Goal: Information Seeking & Learning: Compare options

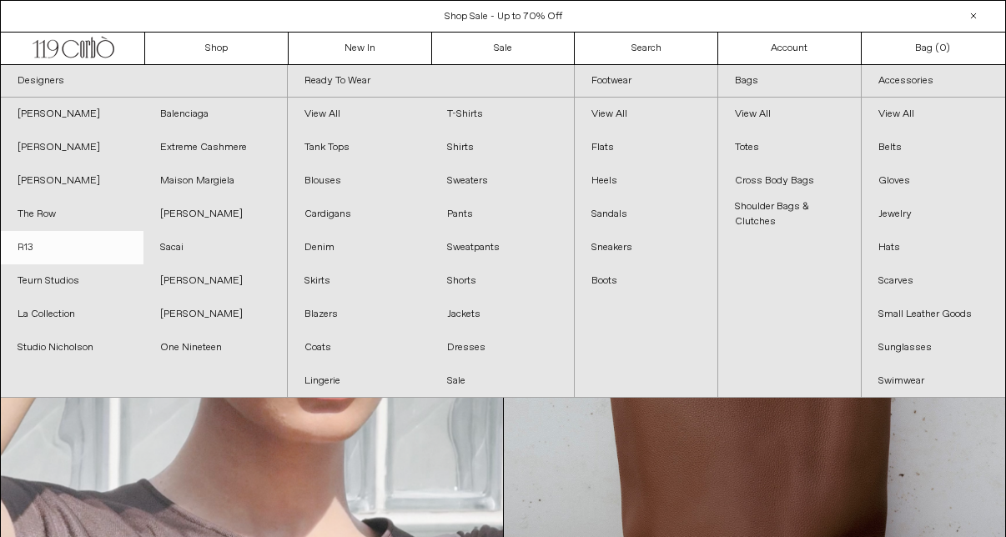
click at [29, 245] on link "R13" at bounding box center [72, 247] width 143 height 33
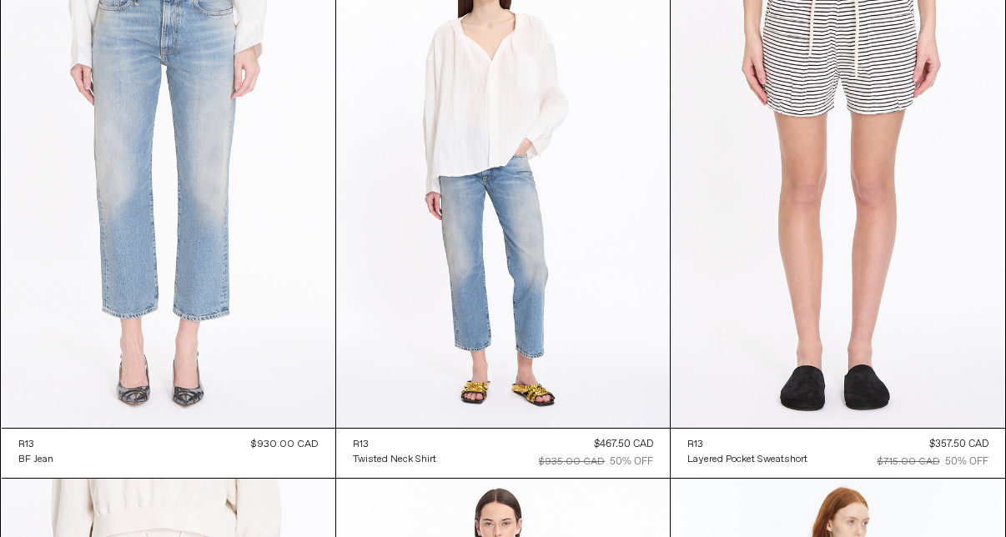
scroll to position [2370, 0]
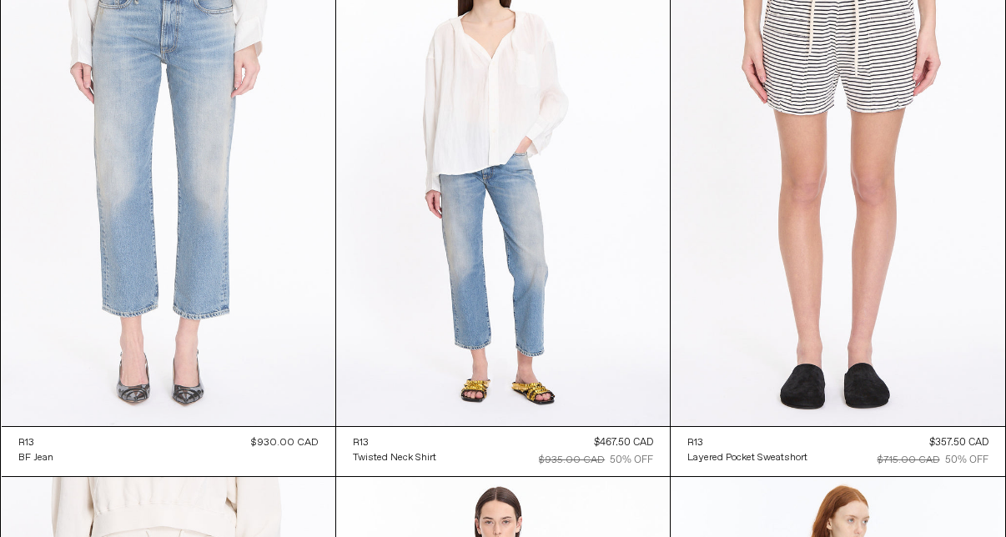
click at [291, 219] on at bounding box center [169, 175] width 334 height 500
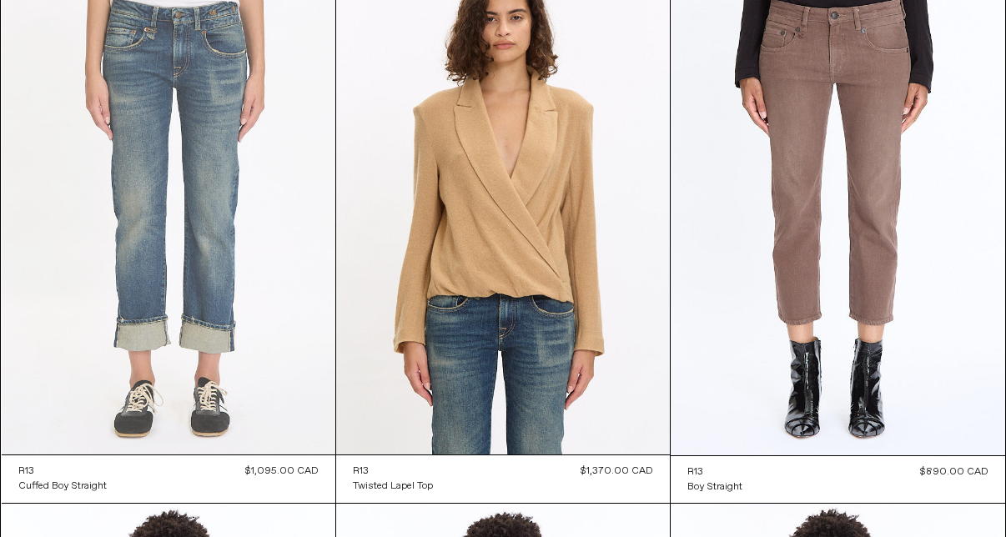
scroll to position [137, 0]
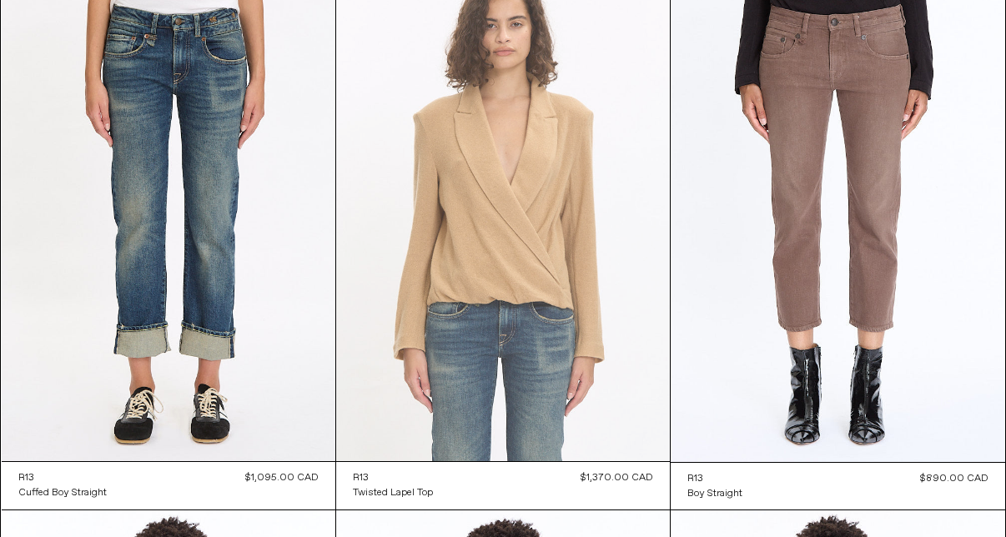
click at [480, 184] on at bounding box center [503, 211] width 334 height 500
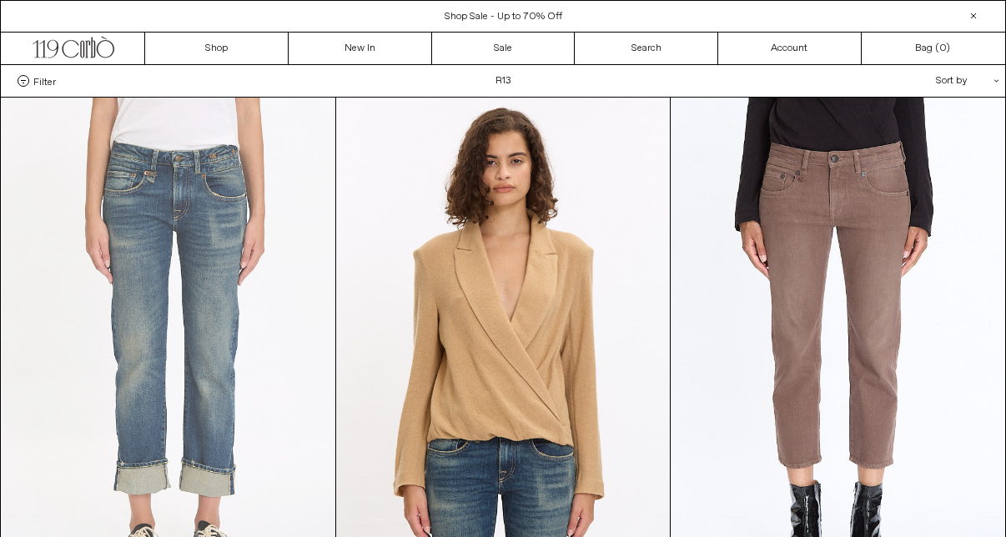
scroll to position [0, 0]
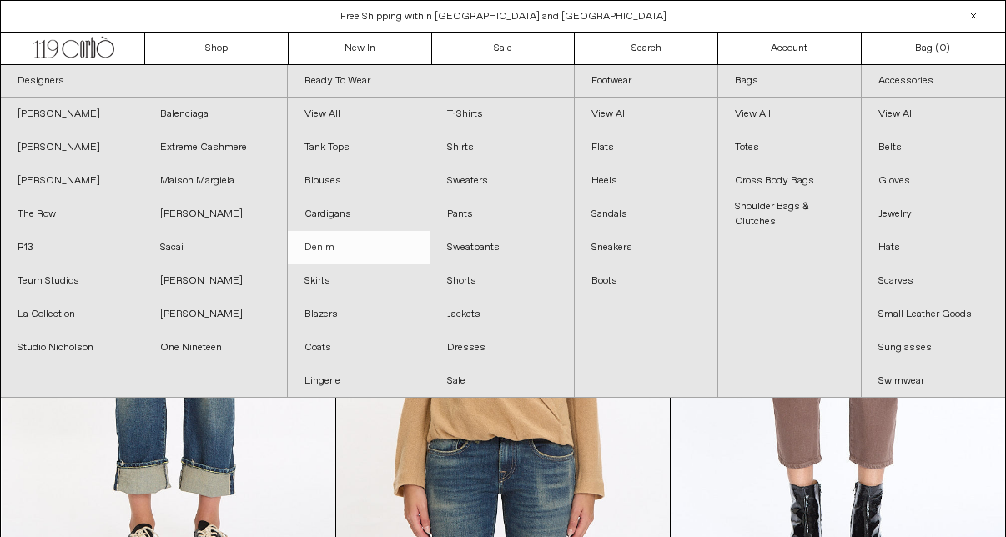
click at [330, 249] on link "Denim" at bounding box center [359, 247] width 143 height 33
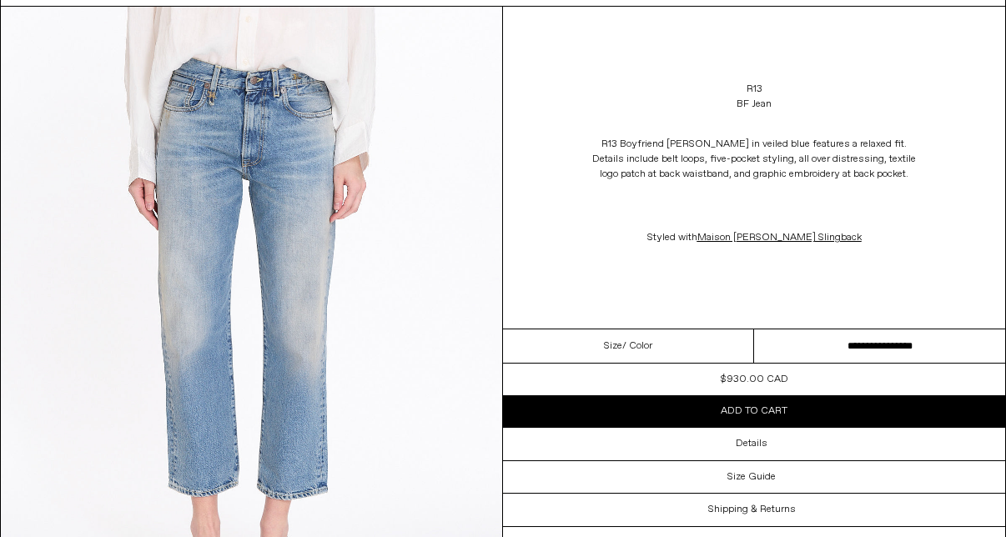
scroll to position [193, 0]
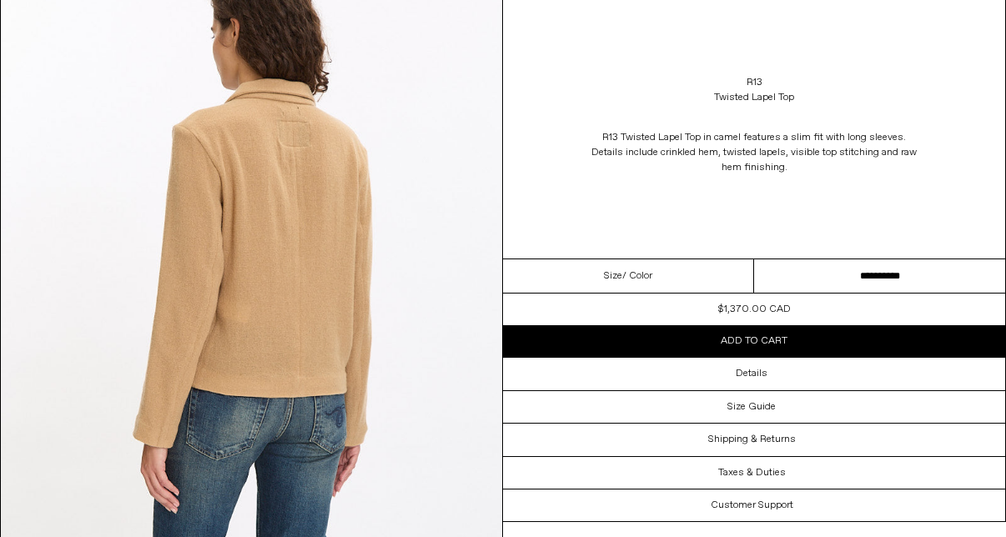
scroll to position [1404, 0]
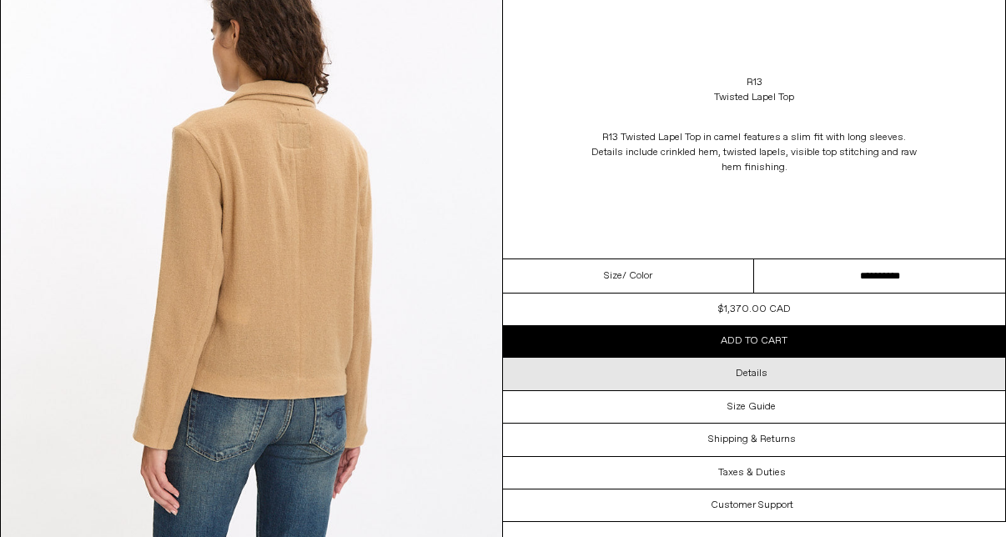
click at [706, 390] on div "Details" at bounding box center [754, 374] width 502 height 32
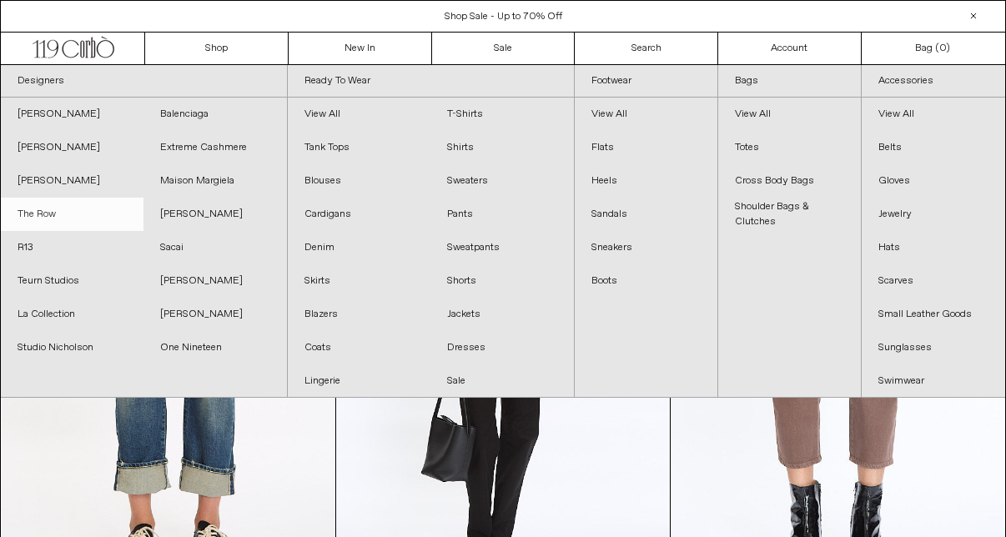
click at [51, 212] on link "The Row" at bounding box center [72, 214] width 143 height 33
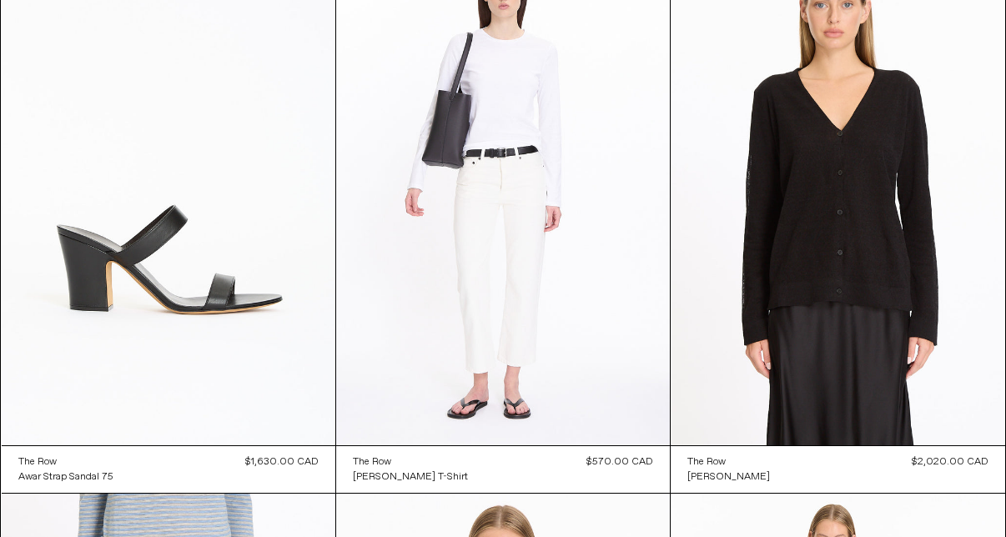
scroll to position [7880, 0]
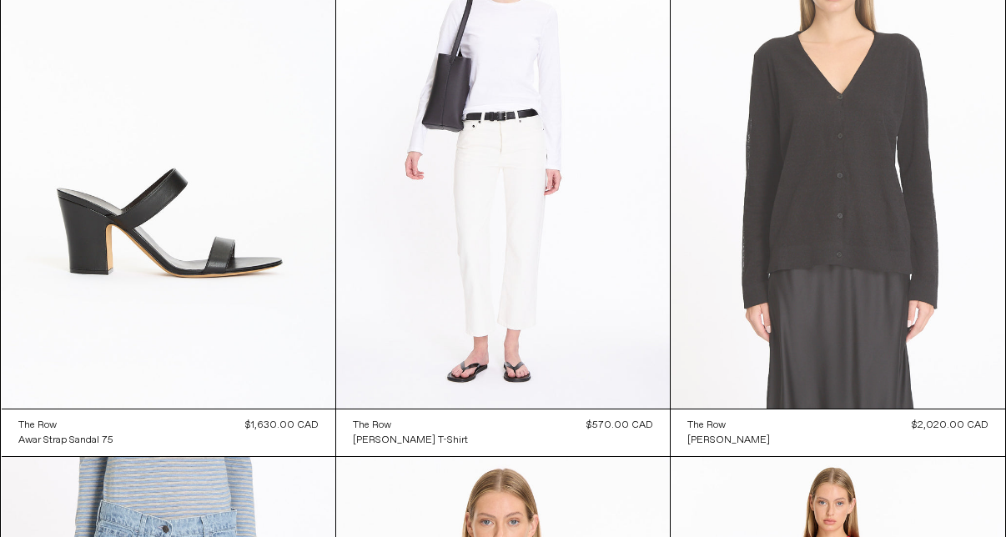
click at [832, 193] on at bounding box center [838, 157] width 334 height 501
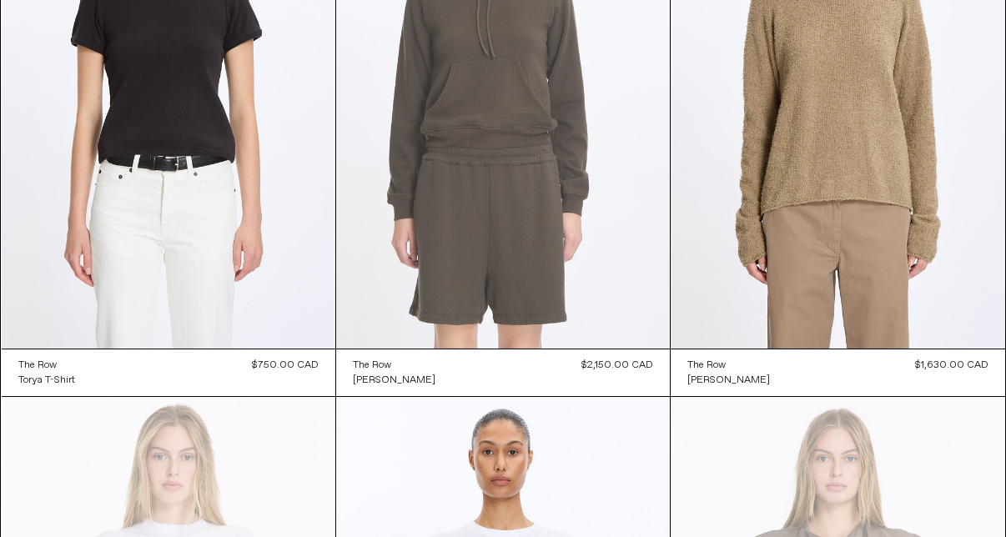
scroll to position [4646, 0]
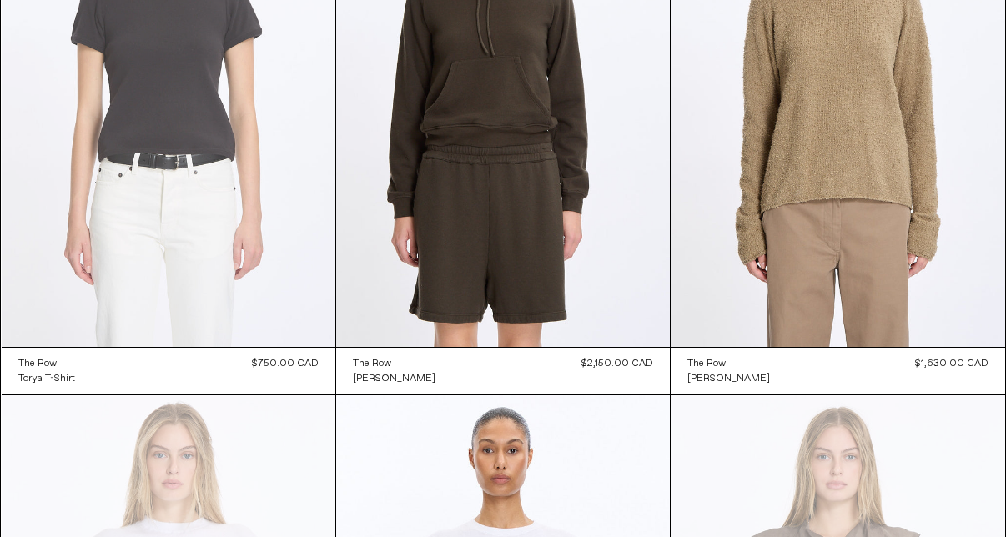
click at [269, 251] on at bounding box center [169, 96] width 334 height 500
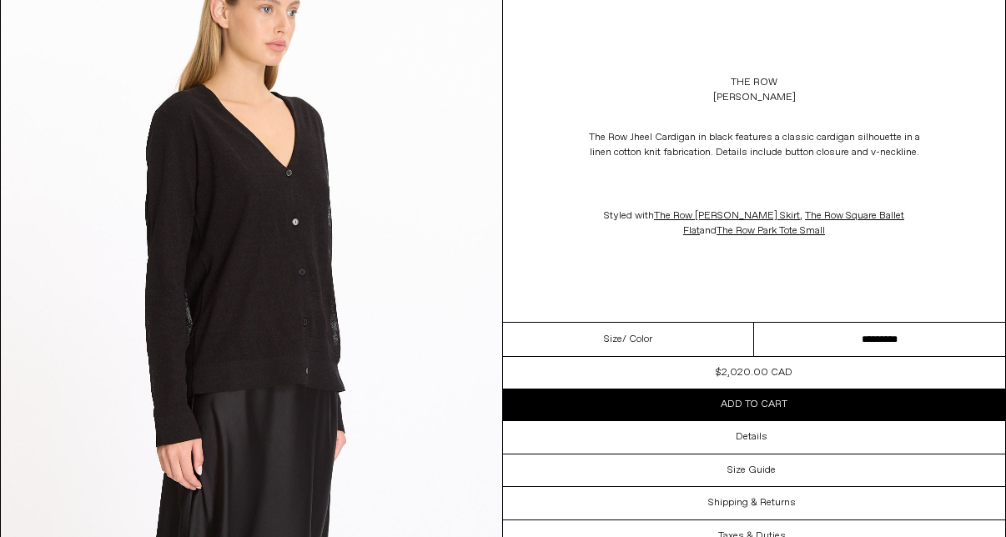
scroll to position [809, 0]
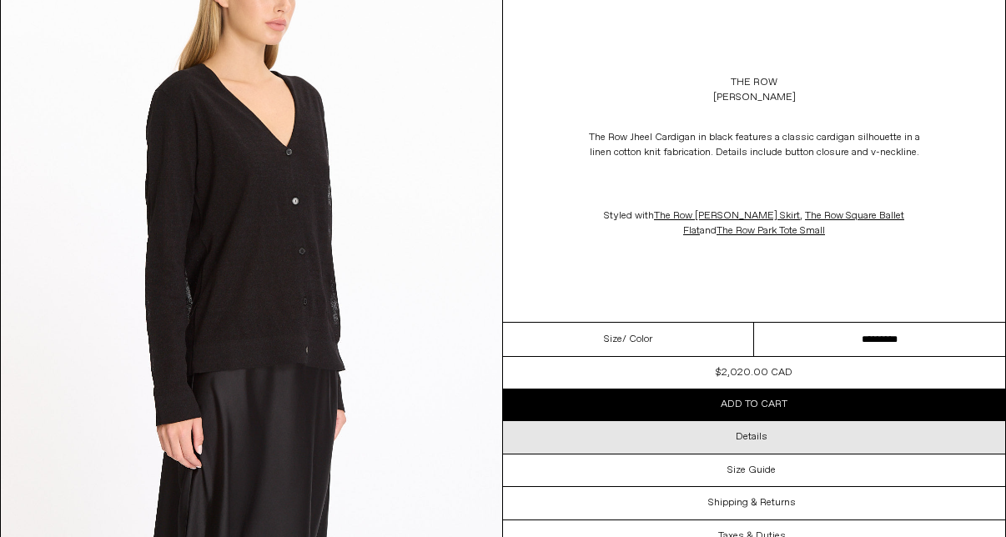
click at [671, 453] on div "Details" at bounding box center [754, 437] width 502 height 32
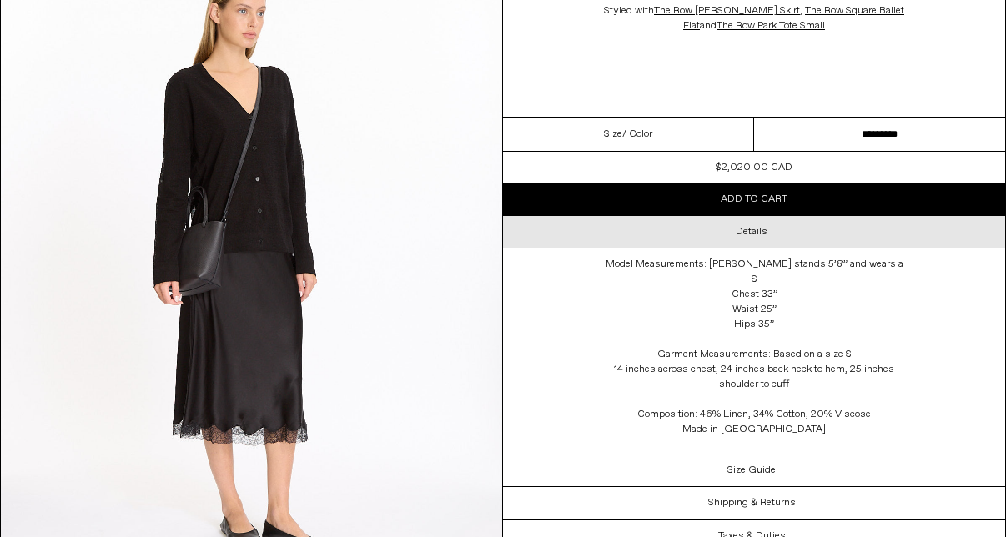
scroll to position [2026, 0]
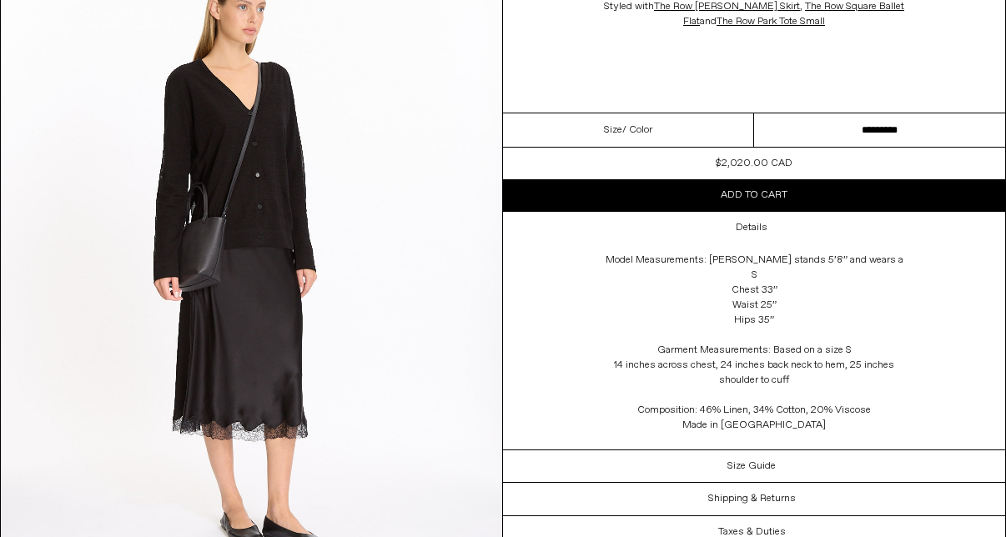
click at [359, 219] on img at bounding box center [251, 266] width 501 height 626
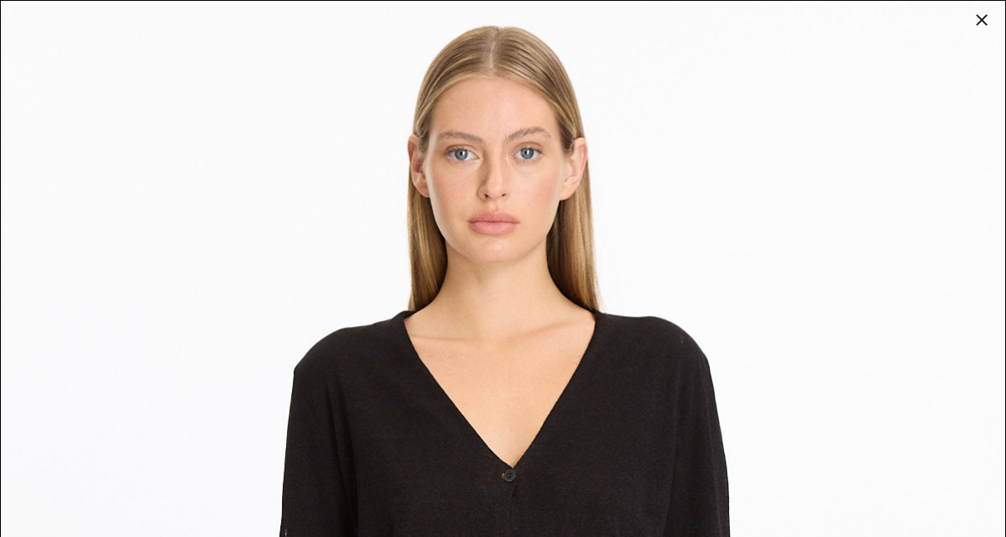
scroll to position [0, 0]
click at [983, 16] on div at bounding box center [981, 19] width 23 height 23
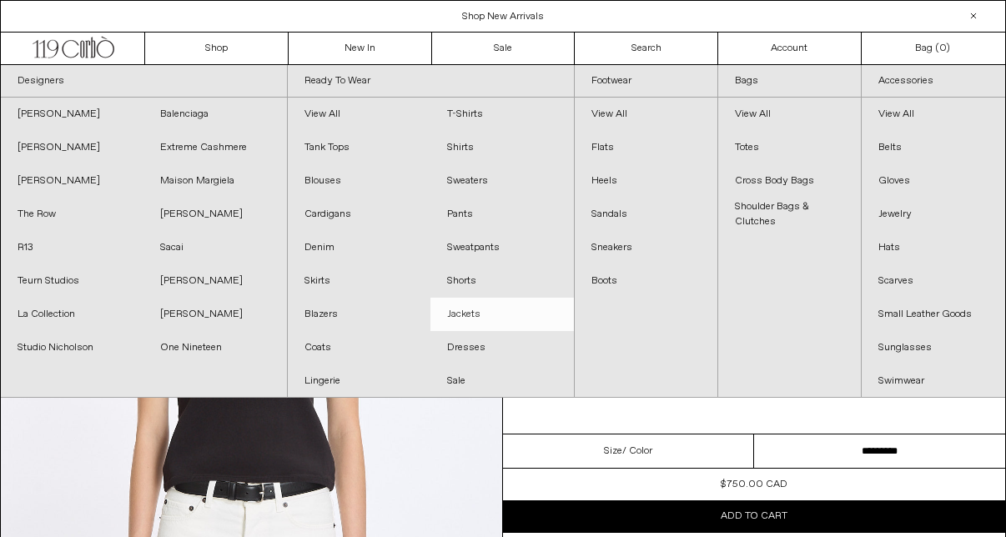
click at [467, 314] on link "Jackets" at bounding box center [501, 314] width 143 height 33
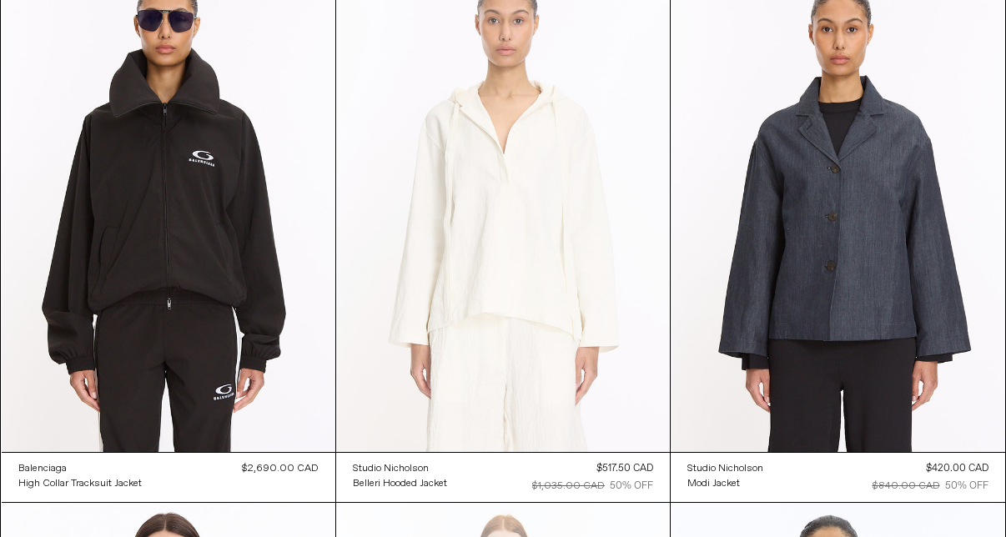
scroll to position [702, 0]
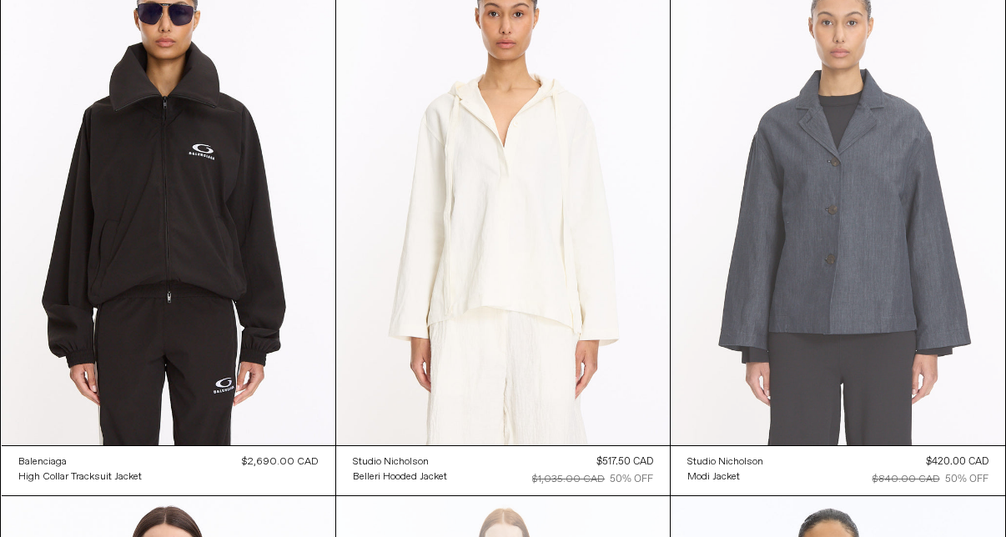
click at [865, 244] on at bounding box center [838, 195] width 334 height 501
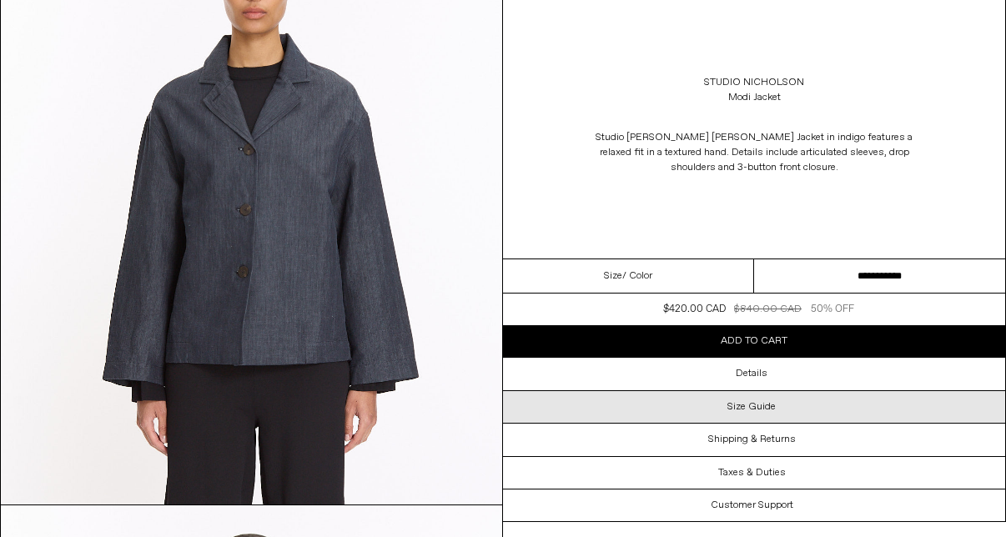
scroll to position [220, 0]
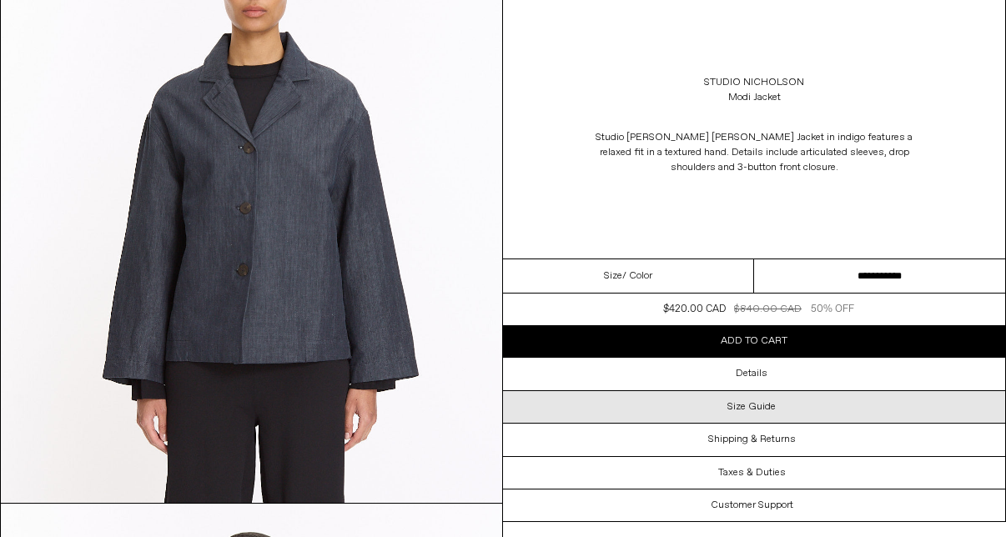
click at [572, 423] on div "Size Guide" at bounding box center [754, 407] width 502 height 32
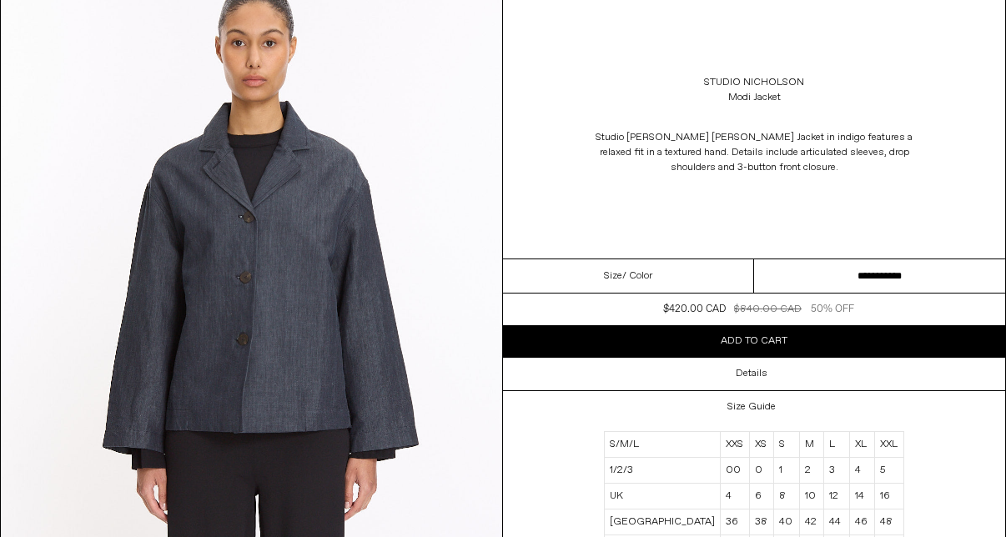
scroll to position [156, 0]
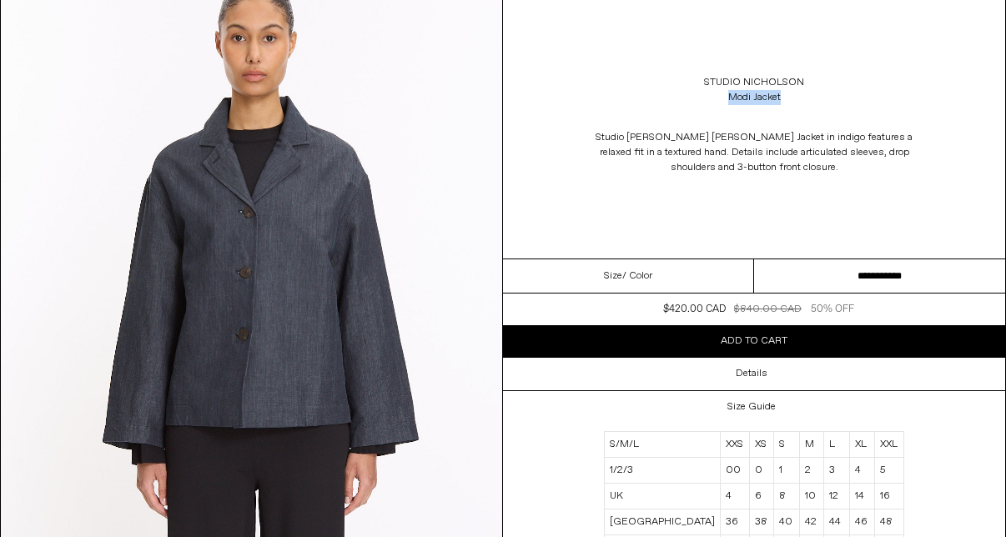
drag, startPoint x: 797, startPoint y: 99, endPoint x: 792, endPoint y: 113, distance: 14.0
click at [792, 113] on div "Studio Nicholson Modi Jacket" at bounding box center [754, 90] width 502 height 47
click at [817, 94] on div "Studio Nicholson Modi Jacket" at bounding box center [754, 90] width 502 height 47
drag, startPoint x: 810, startPoint y: 102, endPoint x: 792, endPoint y: 116, distance: 22.5
click at [792, 113] on div "Studio Nicholson Modi Jacket" at bounding box center [754, 90] width 502 height 47
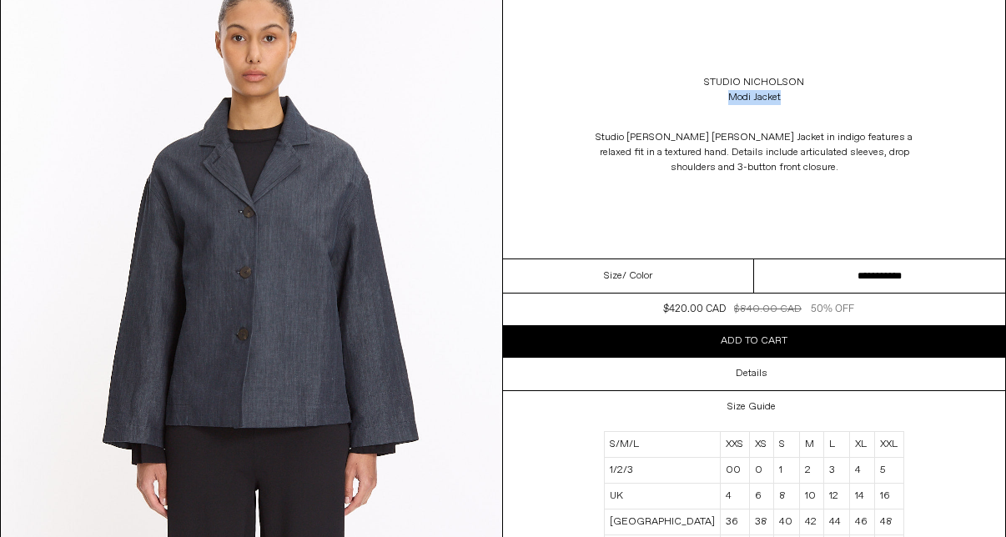
copy div "Modi Jacket"
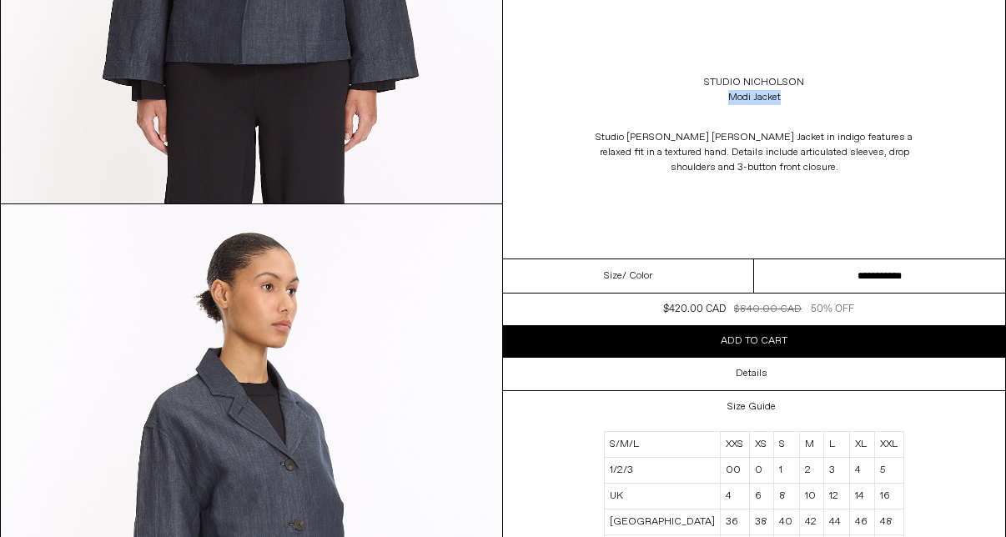
scroll to position [520, 0]
click at [913, 229] on div "Studio Nicholson Modi Jacket Studio Nicholson Modi Jacket in indigo features a …" at bounding box center [754, 129] width 502 height 259
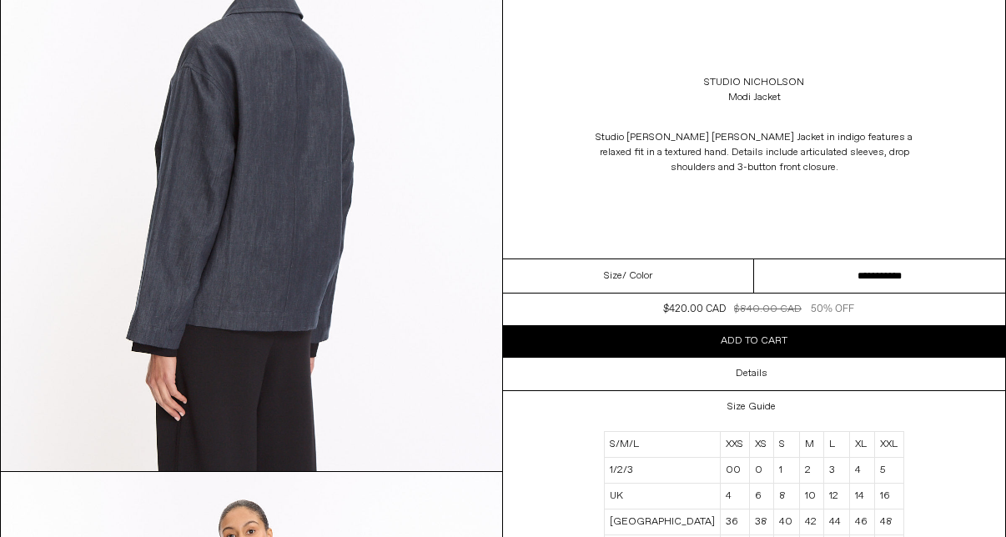
scroll to position [1355, 0]
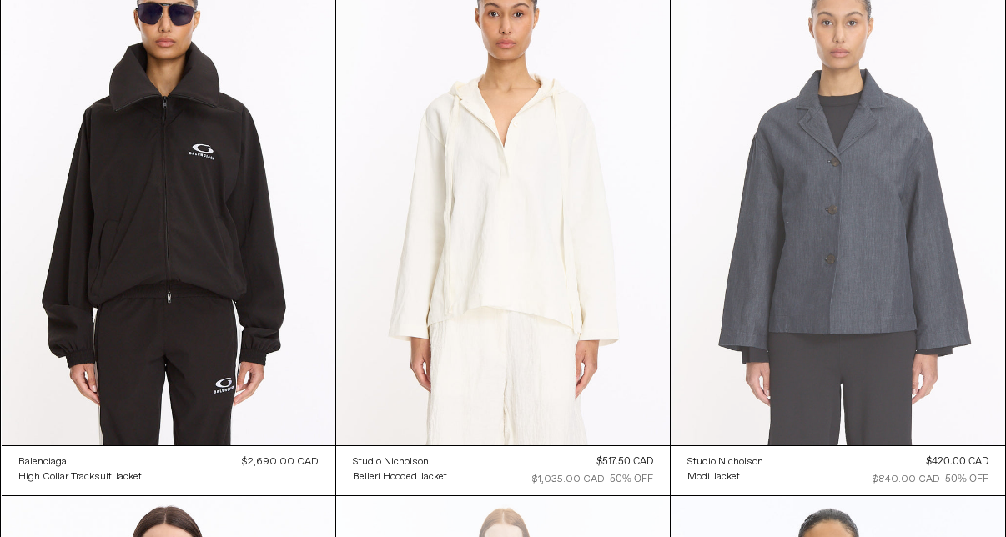
click at [810, 213] on at bounding box center [838, 195] width 334 height 501
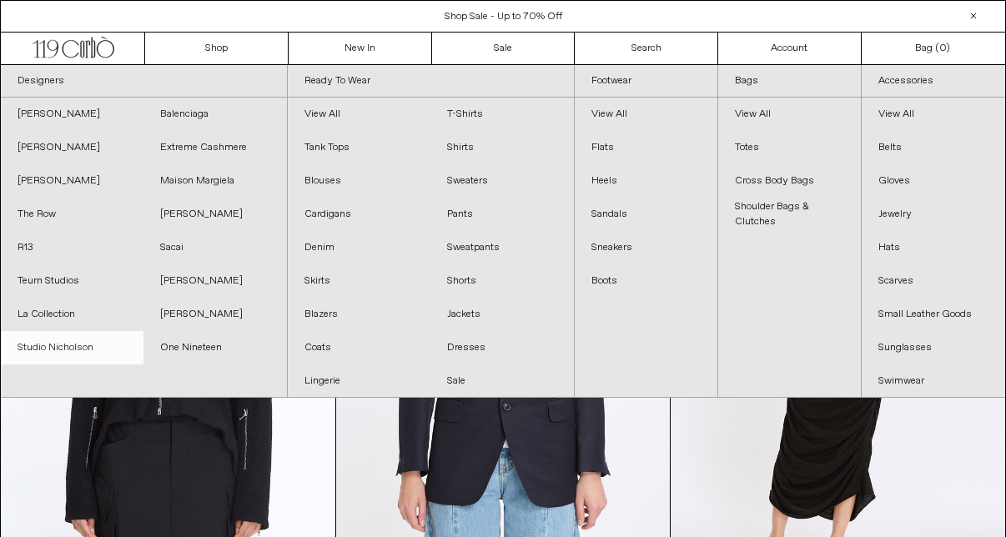
click at [49, 352] on link "Studio Nicholson" at bounding box center [72, 347] width 143 height 33
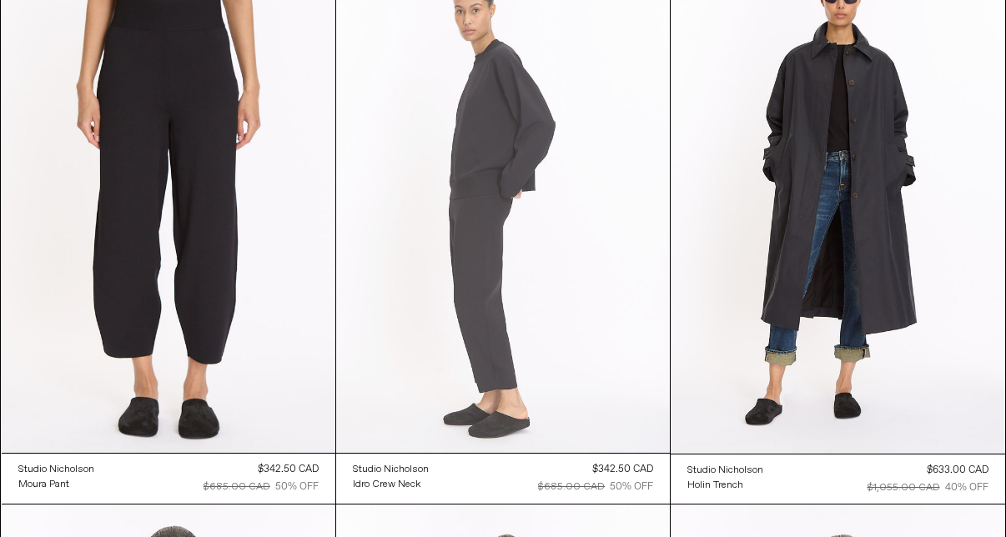
scroll to position [128, 0]
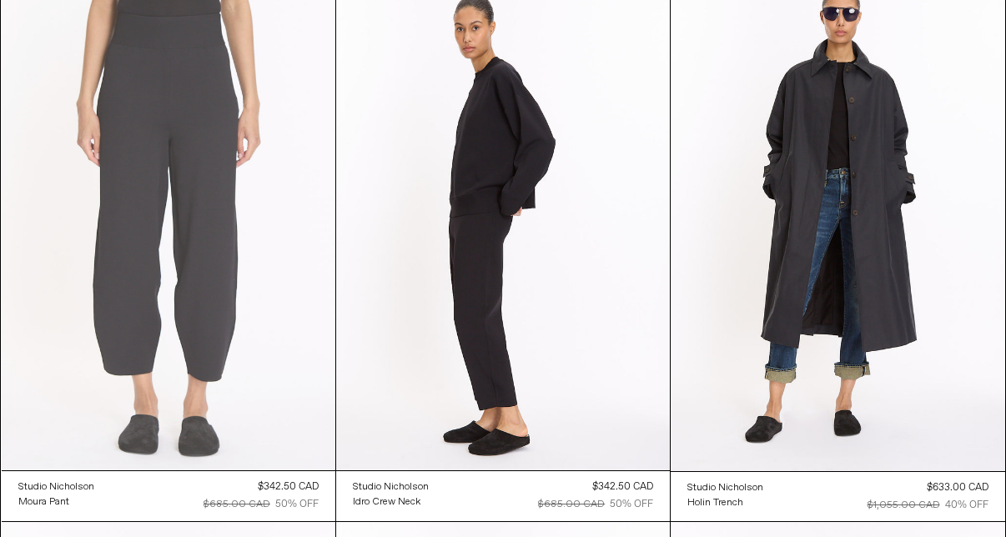
click at [294, 229] on at bounding box center [169, 220] width 334 height 500
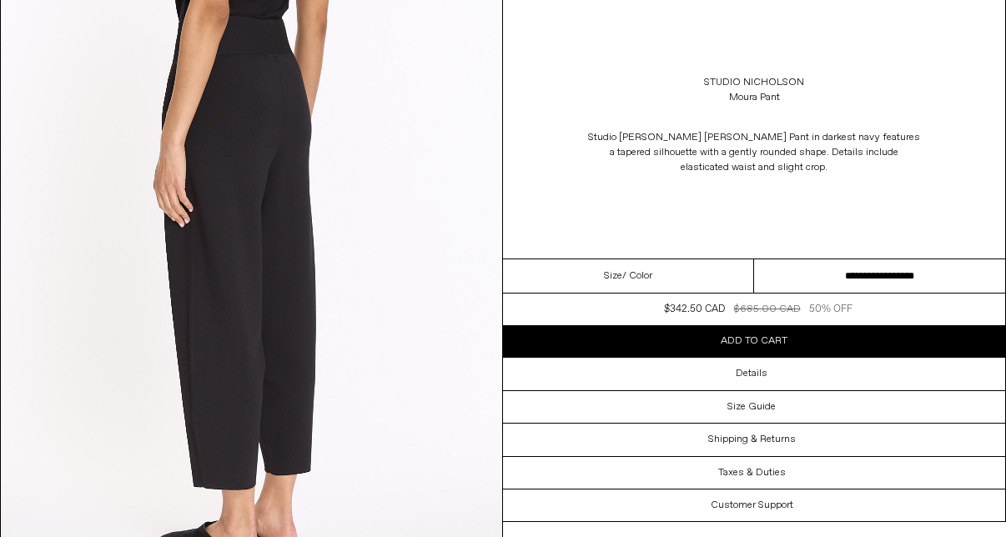
scroll to position [1371, 0]
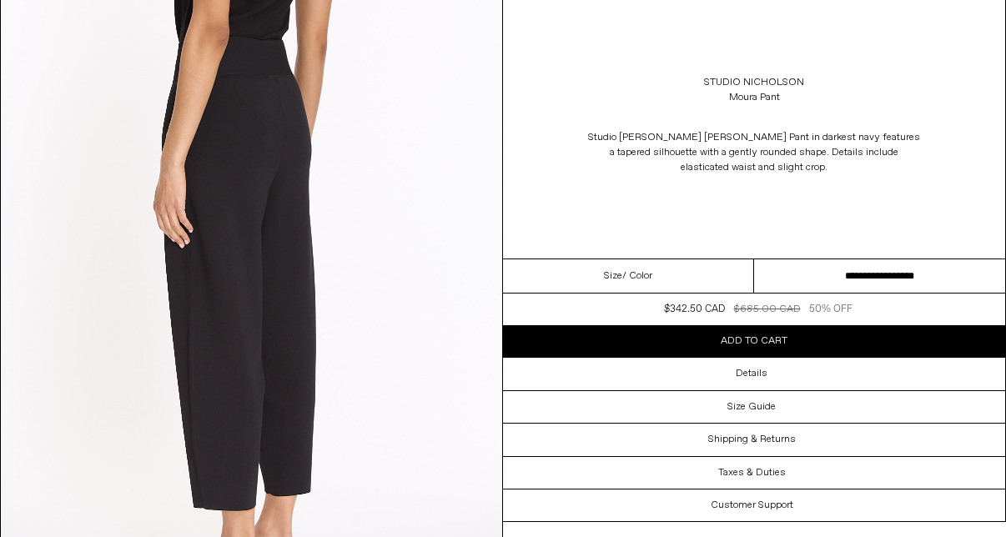
click at [422, 265] on img at bounding box center [251, 294] width 501 height 626
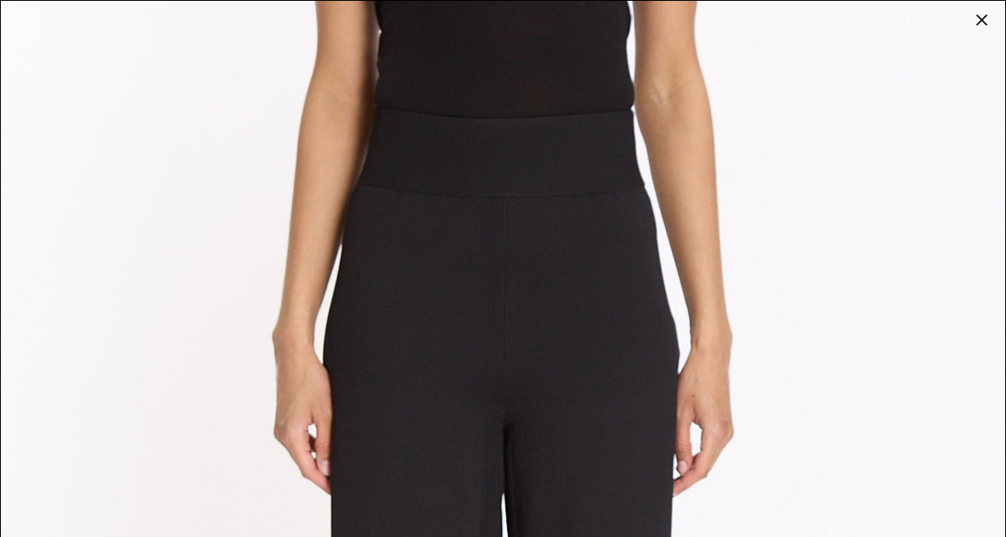
click at [976, 22] on div at bounding box center [981, 19] width 23 height 23
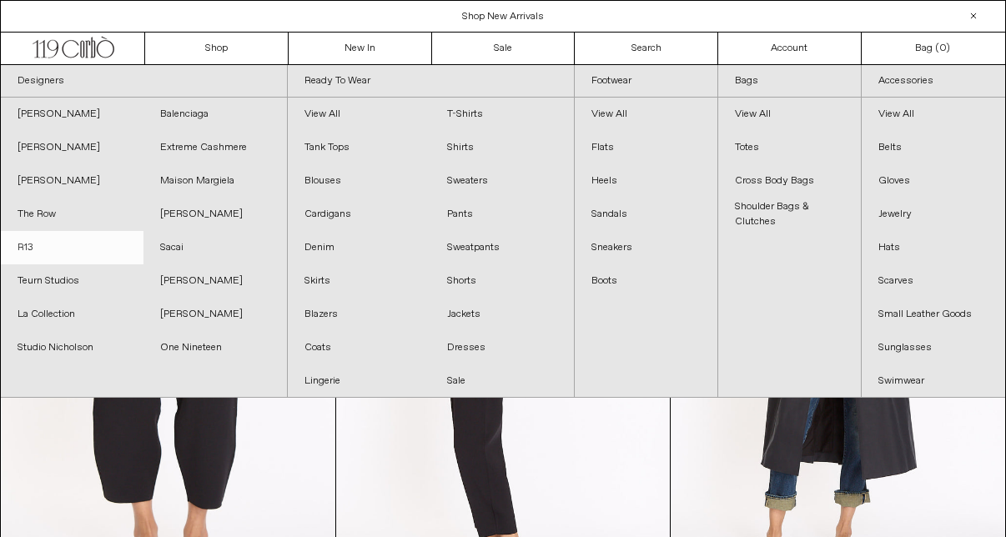
click at [28, 245] on link "R13" at bounding box center [72, 247] width 143 height 33
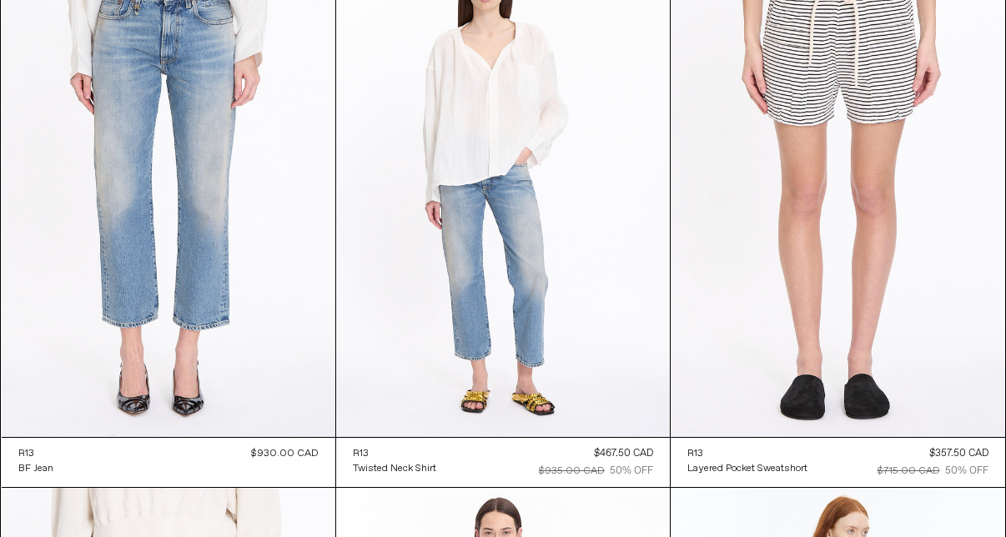
scroll to position [2361, 0]
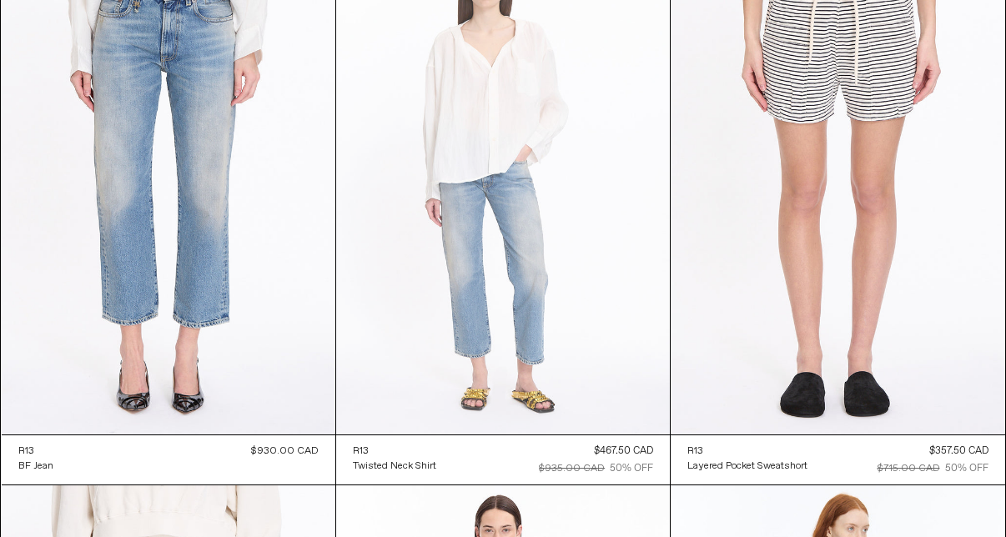
click at [408, 265] on at bounding box center [503, 183] width 334 height 500
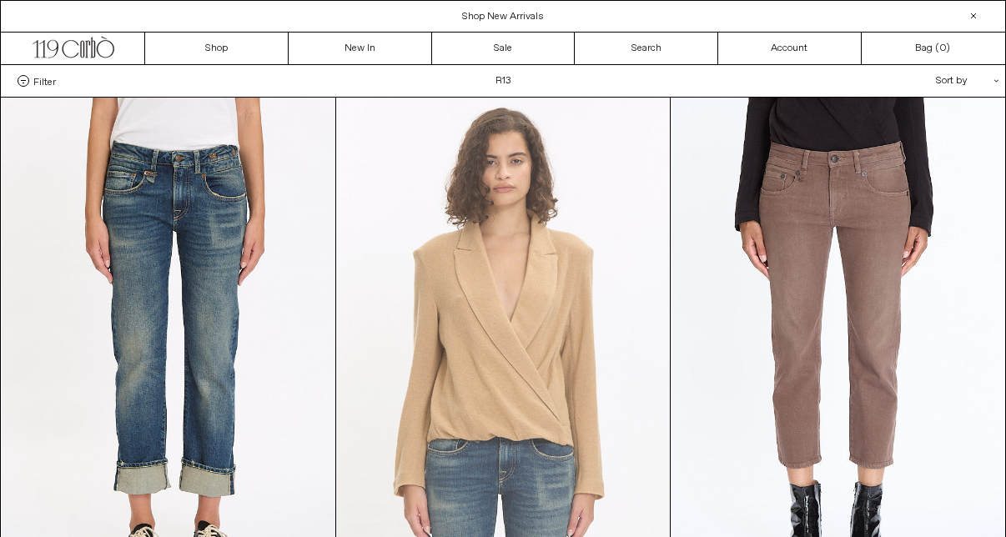
scroll to position [0, 0]
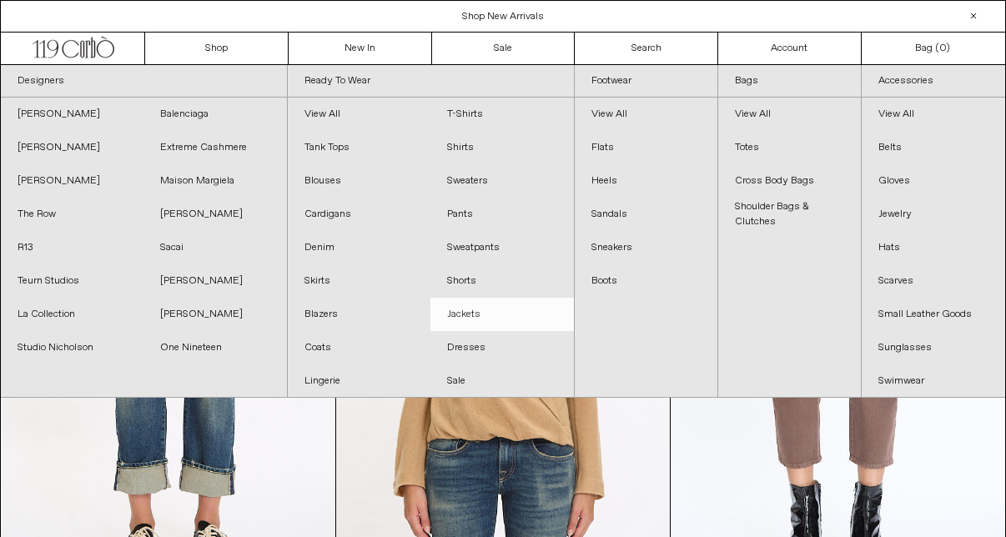
click at [477, 315] on link "Jackets" at bounding box center [501, 314] width 143 height 33
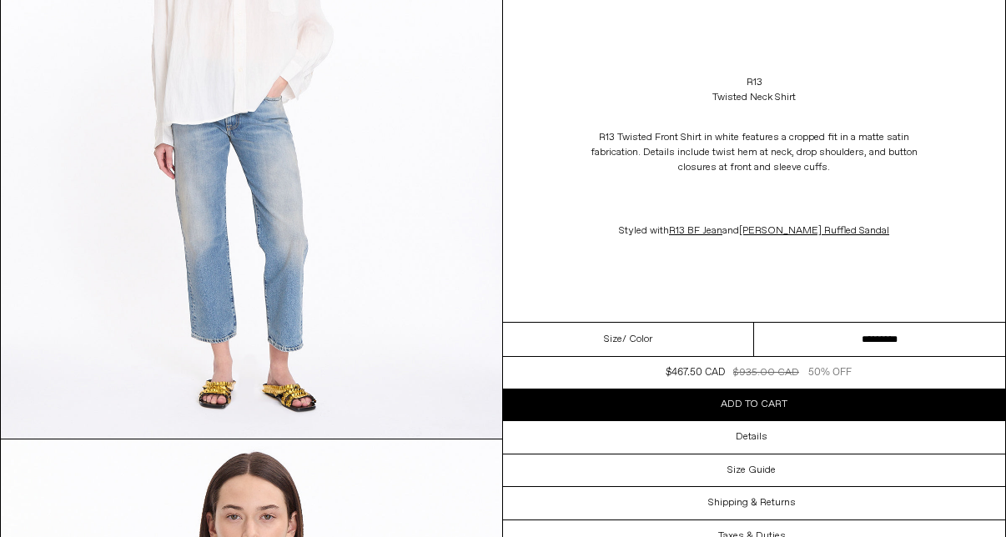
scroll to position [145, 0]
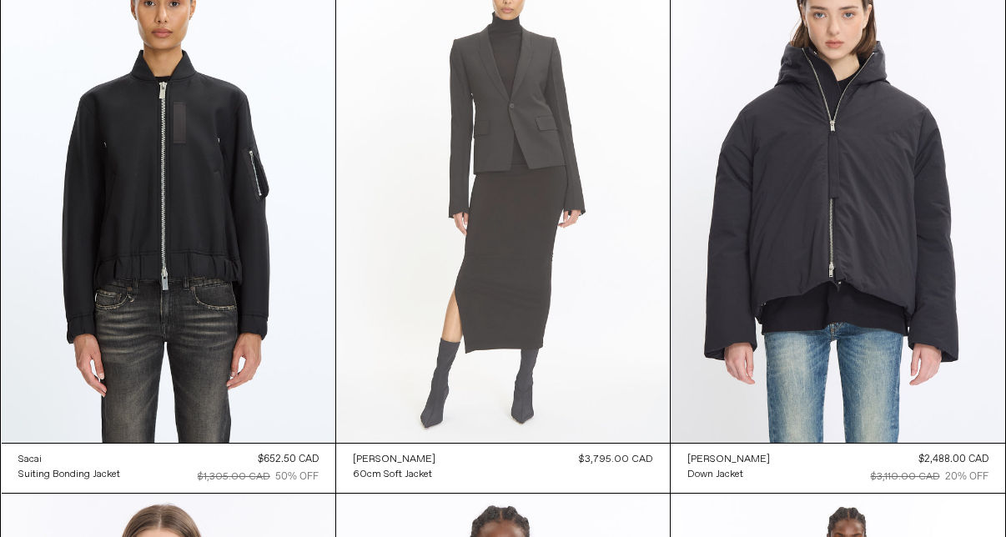
scroll to position [1810, 0]
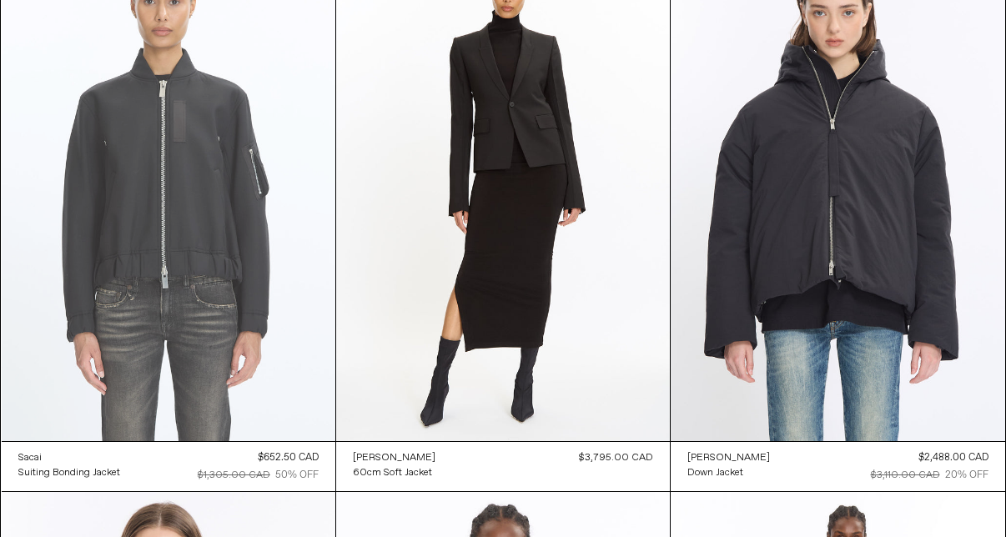
click at [183, 183] on at bounding box center [169, 191] width 334 height 500
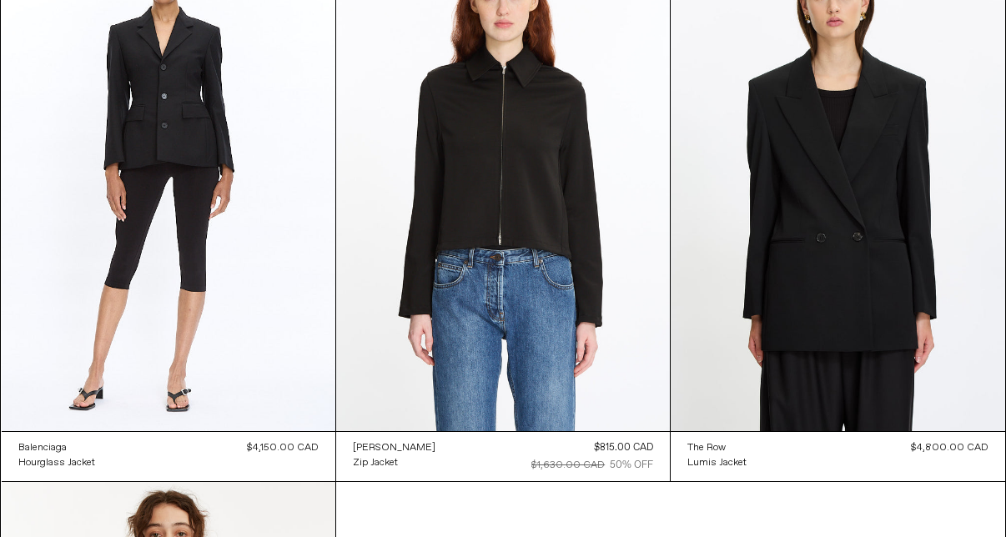
scroll to position [2925, 0]
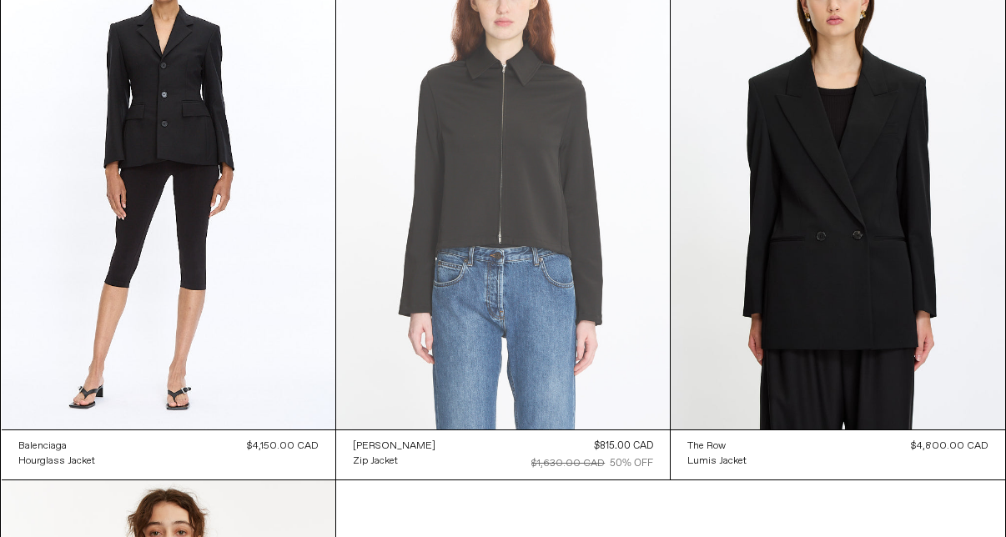
click at [540, 189] on at bounding box center [503, 179] width 334 height 500
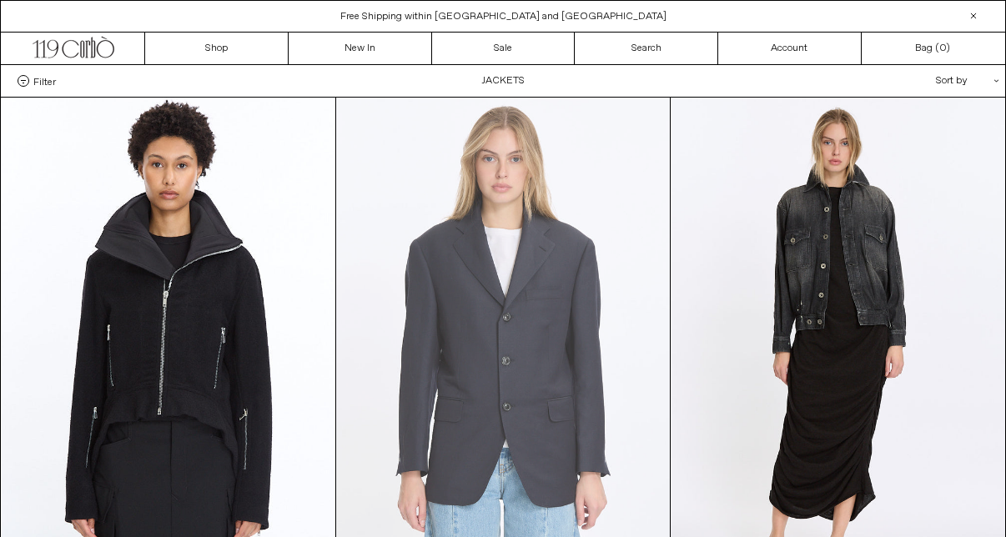
scroll to position [0, 0]
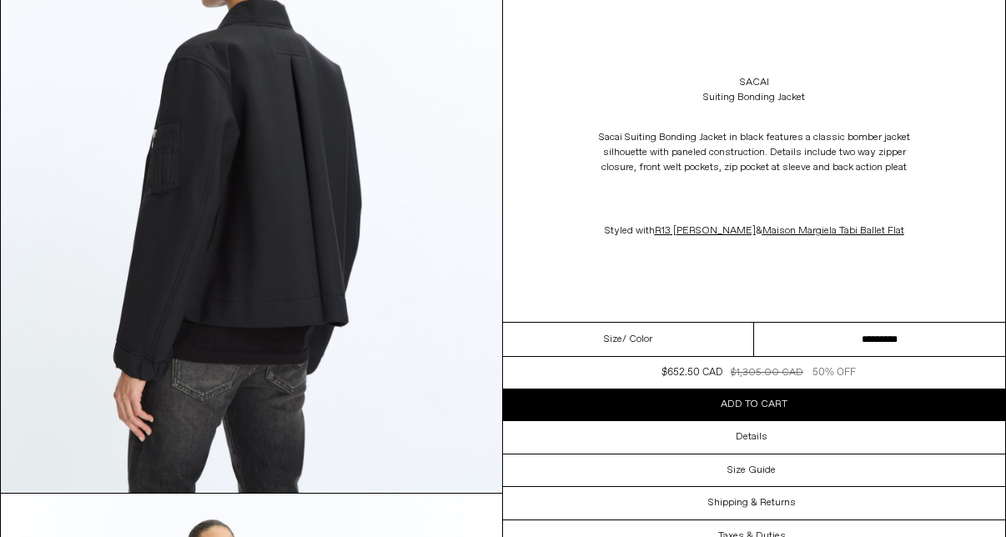
scroll to position [1465, 0]
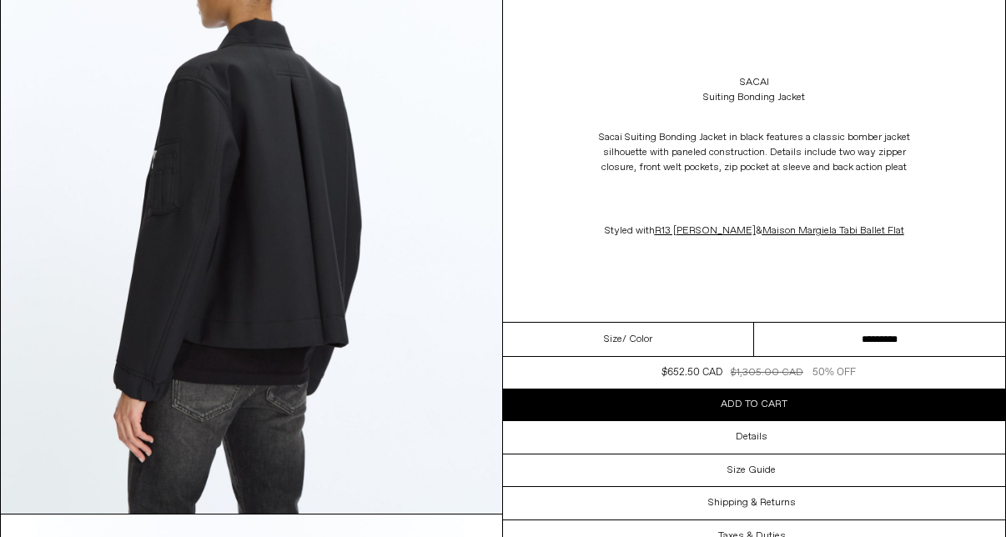
click at [304, 259] on img at bounding box center [251, 200] width 501 height 626
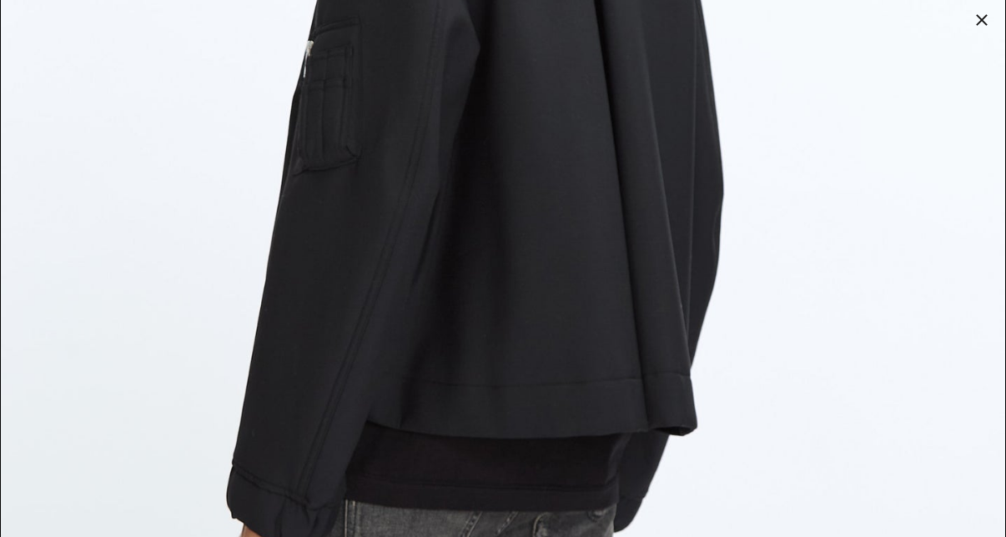
scroll to position [3014, 0]
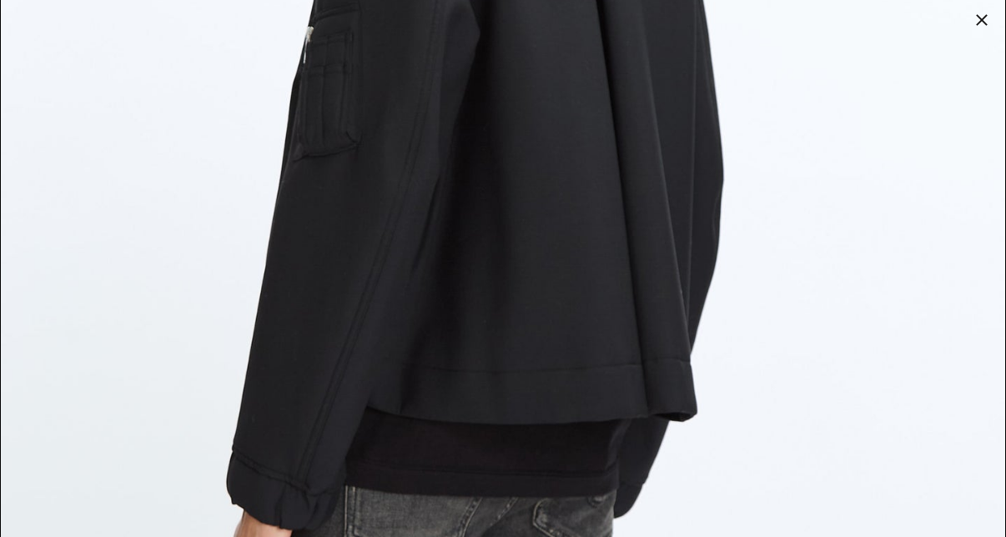
click at [981, 17] on div at bounding box center [981, 19] width 23 height 23
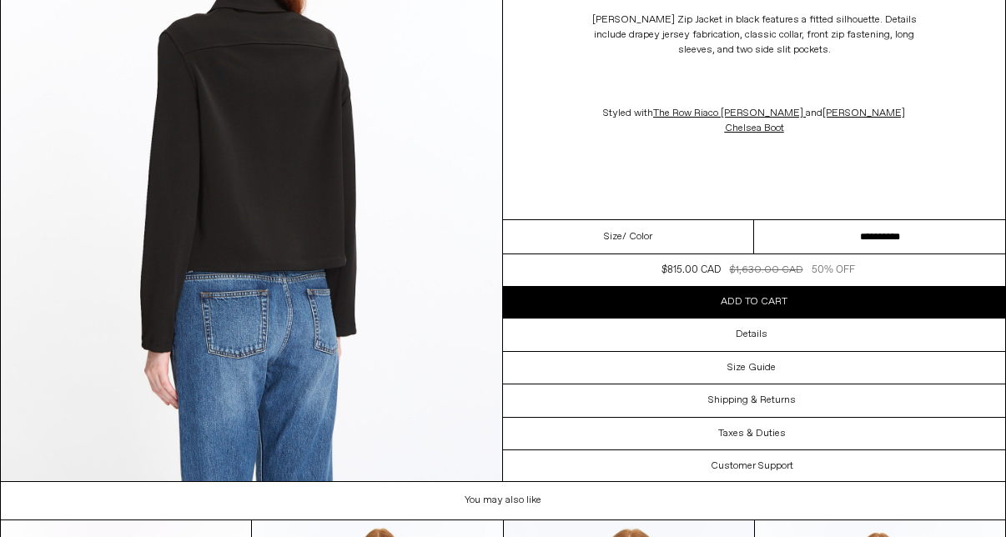
scroll to position [2738, 0]
